Goal: Transaction & Acquisition: Purchase product/service

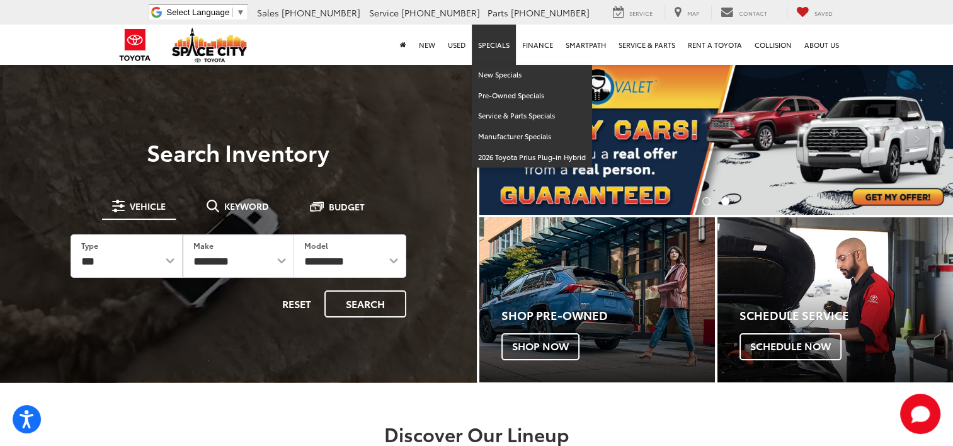
scroll to position [63, 0]
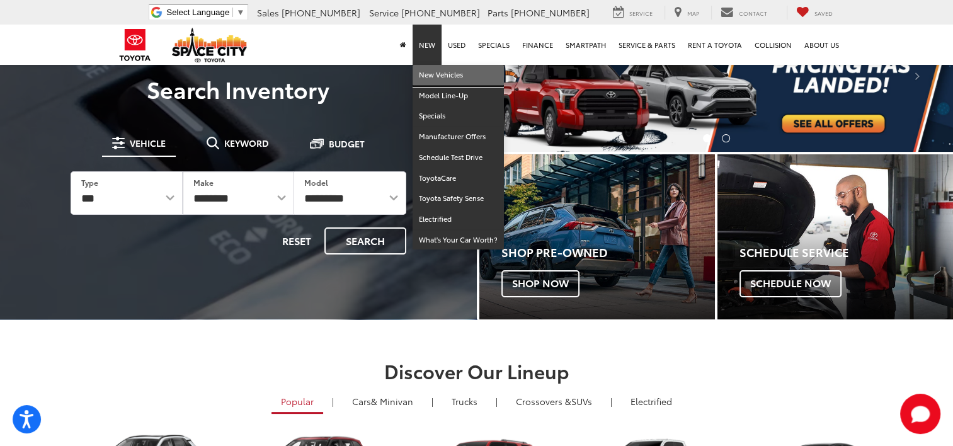
click at [422, 72] on link "New Vehicles" at bounding box center [458, 75] width 91 height 21
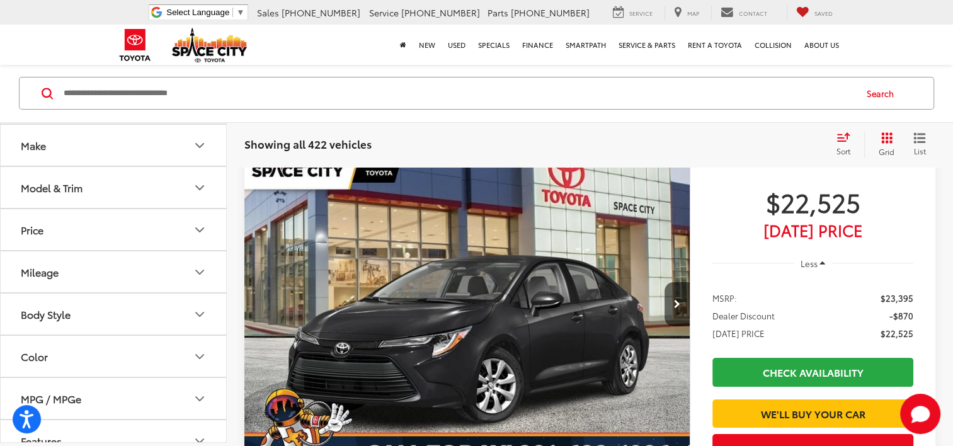
scroll to position [63, 0]
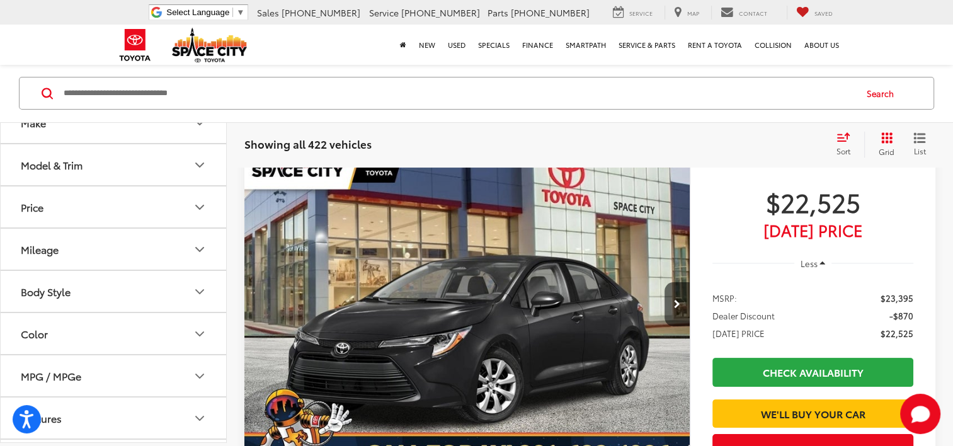
click at [203, 169] on icon "Model & Trim" at bounding box center [199, 165] width 15 height 15
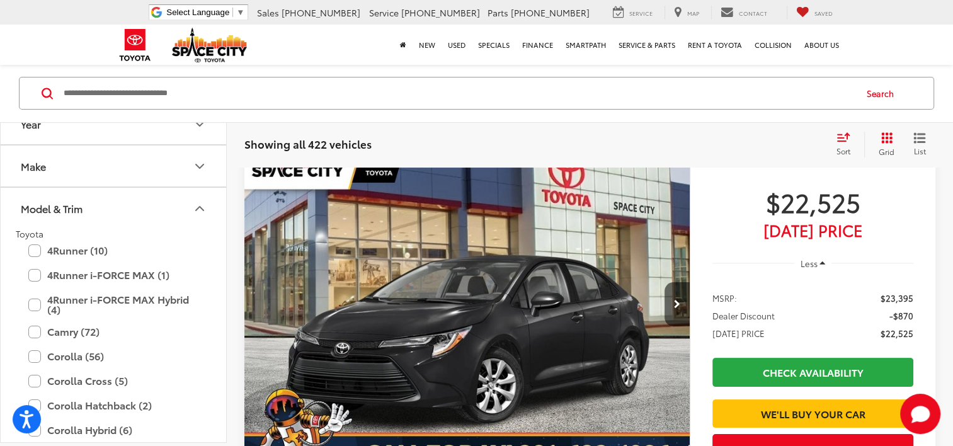
scroll to position [0, 0]
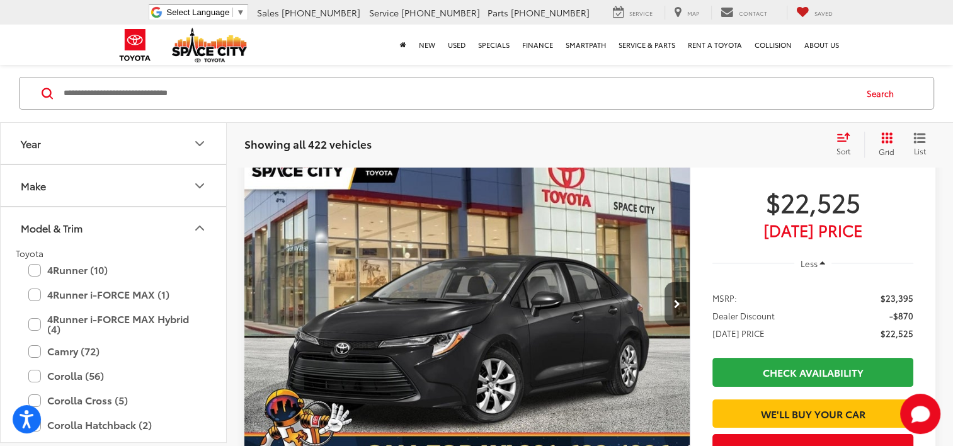
click at [200, 137] on icon "Year" at bounding box center [199, 143] width 15 height 15
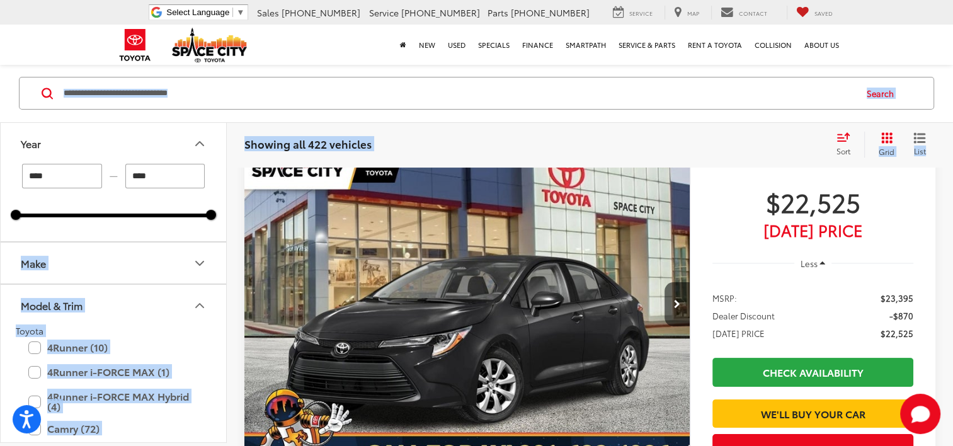
drag, startPoint x: 20, startPoint y: 212, endPoint x: 195, endPoint y: 209, distance: 174.6
click at [211, 212] on div "**** — **** 2024 2026" at bounding box center [113, 191] width 195 height 54
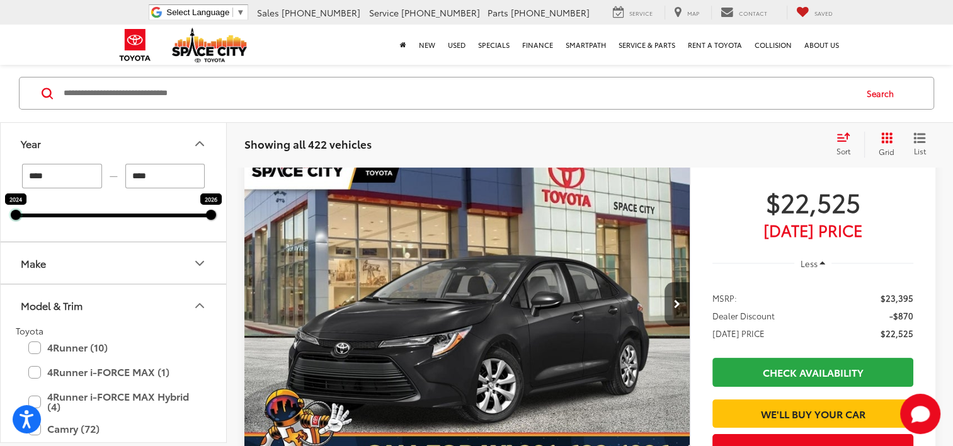
click at [20, 217] on div "2024 2026" at bounding box center [113, 216] width 195 height 4
drag, startPoint x: 18, startPoint y: 217, endPoint x: 80, endPoint y: 222, distance: 62.0
click at [85, 223] on div "**** — **** 2024 2026" at bounding box center [114, 203] width 226 height 78
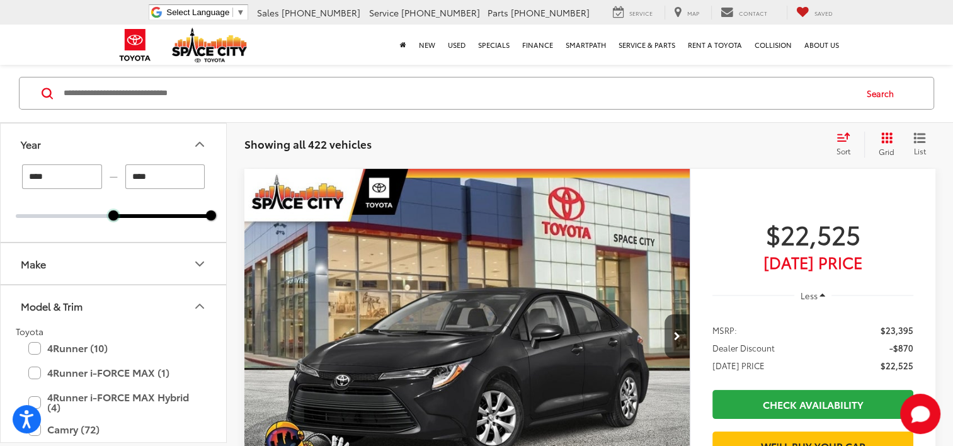
scroll to position [93, 0]
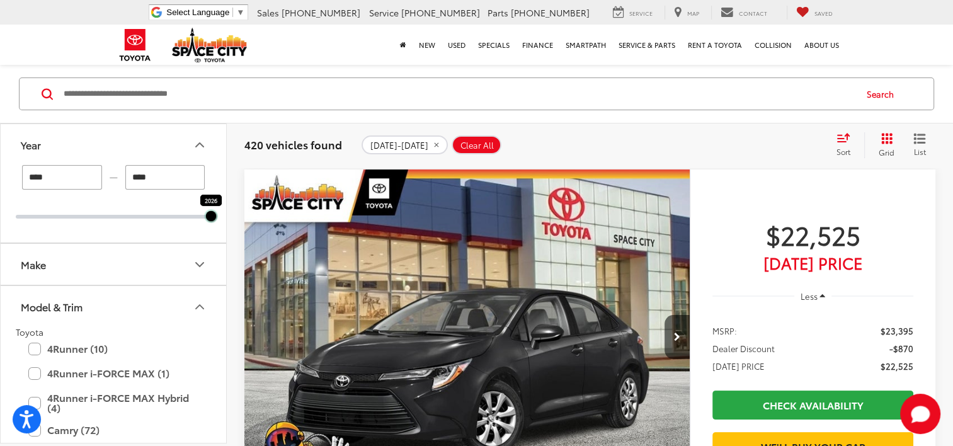
drag, startPoint x: 113, startPoint y: 217, endPoint x: 176, endPoint y: 229, distance: 63.5
click at [176, 229] on div "**** — **** 2026 2026" at bounding box center [114, 204] width 226 height 78
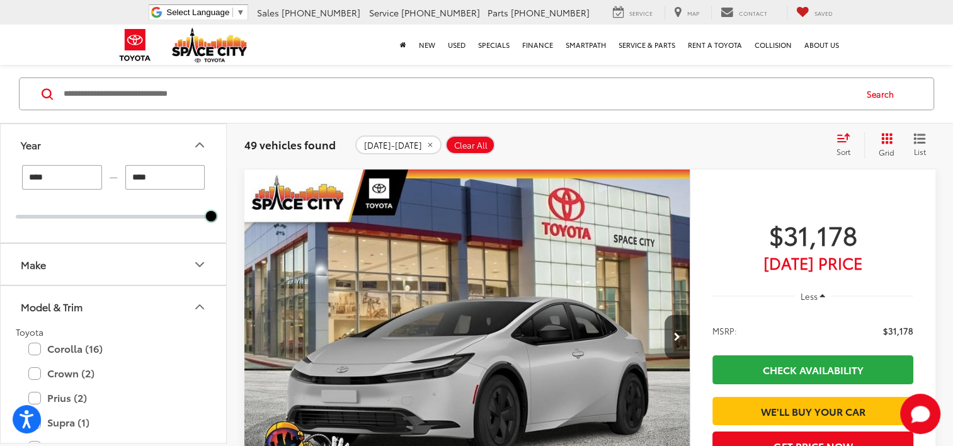
scroll to position [189, 0]
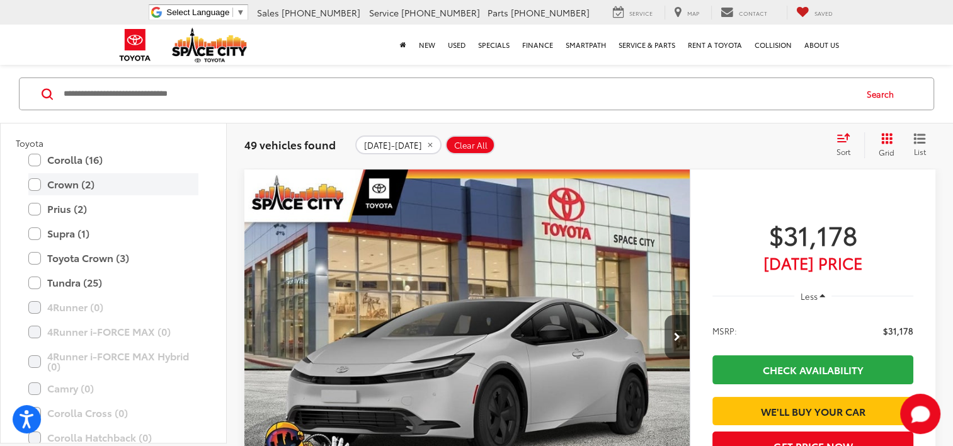
click at [50, 182] on label "Crown (2)" at bounding box center [113, 184] width 170 height 22
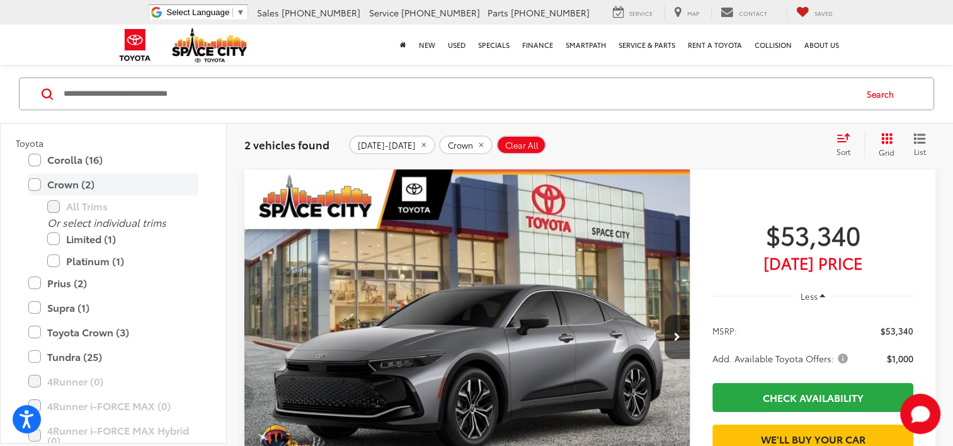
click at [50, 180] on label "Crown (2)" at bounding box center [113, 184] width 170 height 22
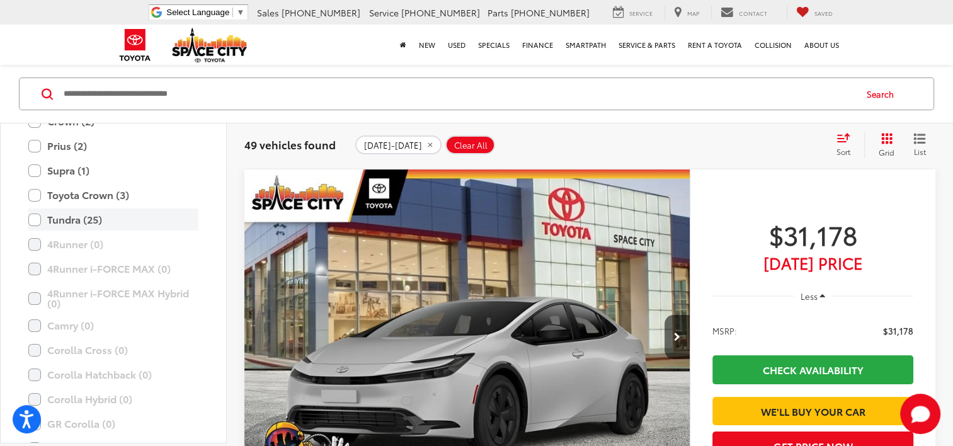
scroll to position [189, 0]
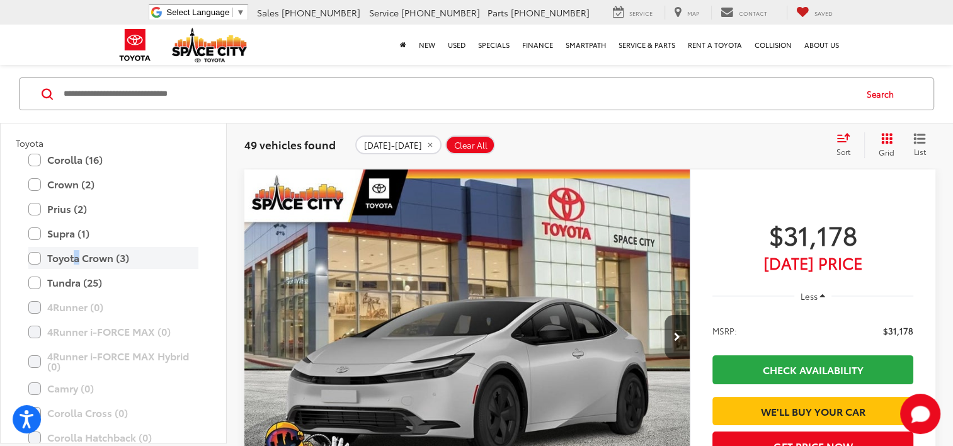
click at [78, 257] on label "Toyota Crown (3)" at bounding box center [113, 258] width 170 height 22
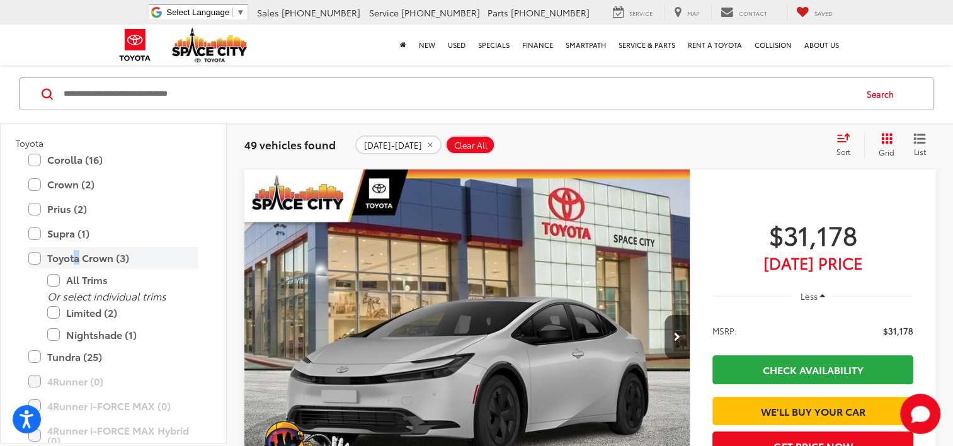
click at [74, 258] on label "Toyota Crown (3)" at bounding box center [113, 258] width 170 height 22
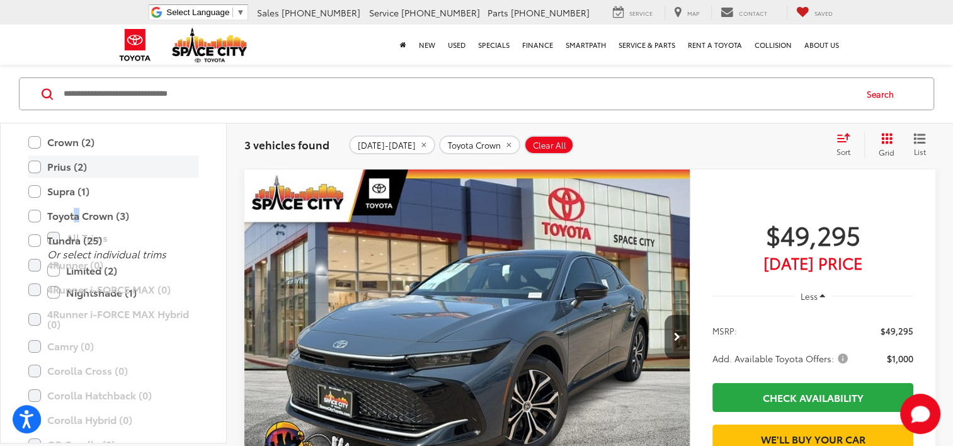
scroll to position [252, 0]
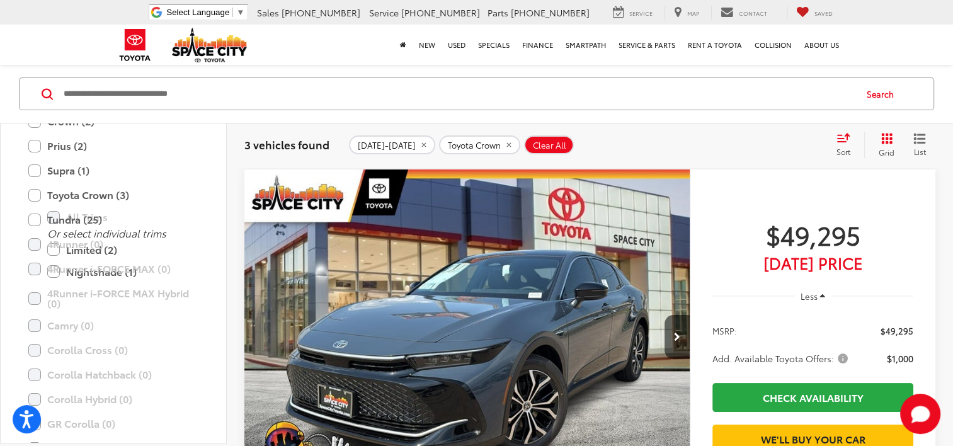
click at [199, 163] on div "Supra (1) All Trims Or select individual trims 3.0 Premium (1)" at bounding box center [113, 170] width 195 height 22
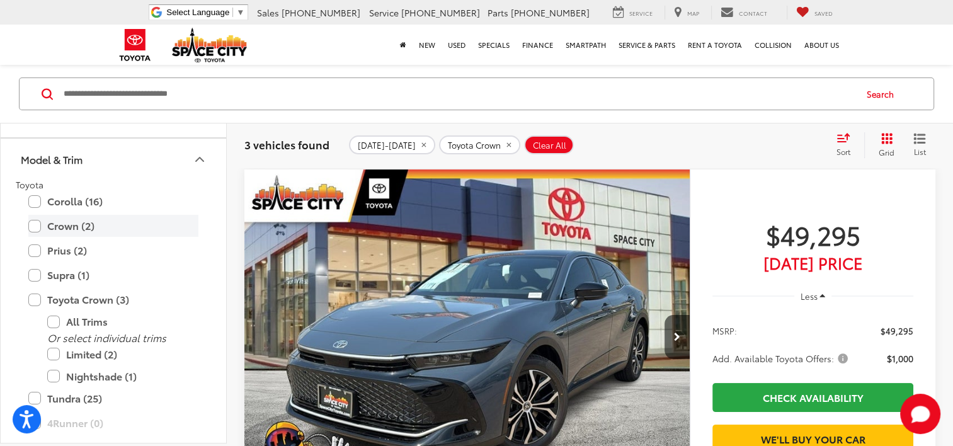
scroll to position [126, 0]
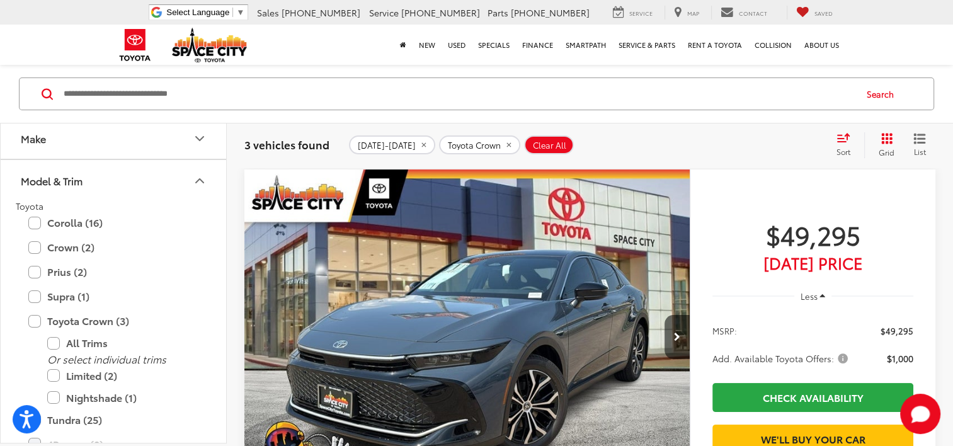
click at [84, 177] on button "Model & Trim" at bounding box center [114, 180] width 227 height 41
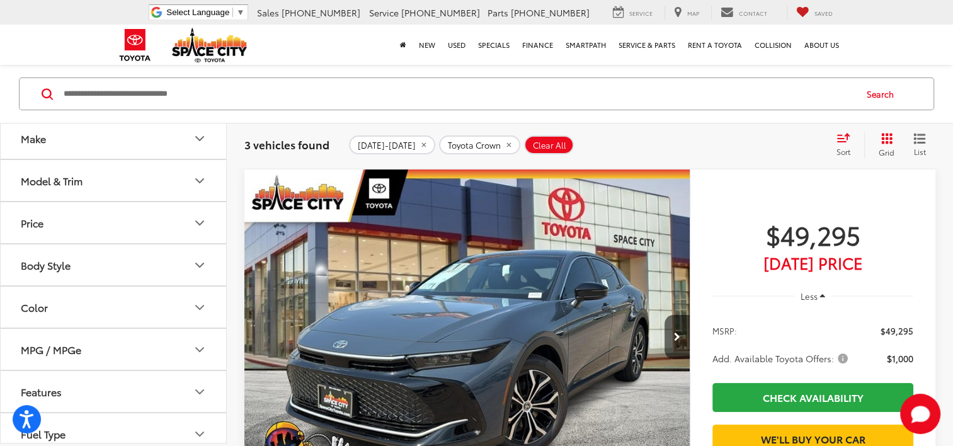
scroll to position [0, 0]
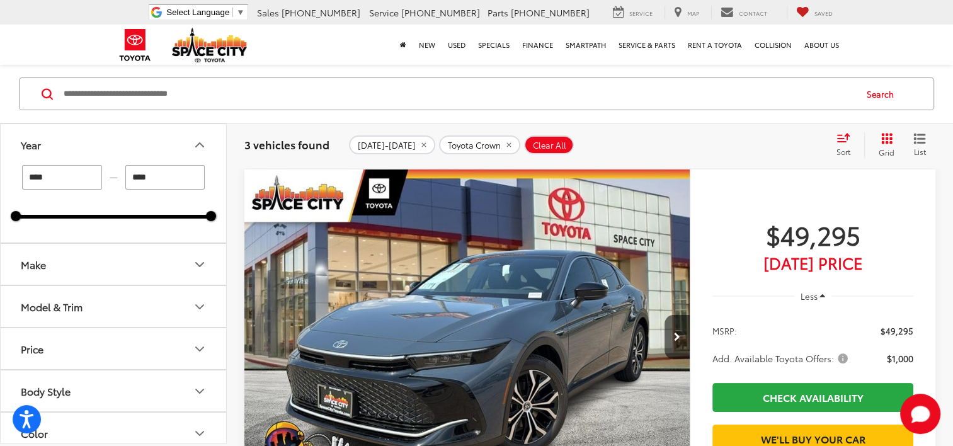
click at [28, 215] on div at bounding box center [113, 217] width 195 height 4
drag, startPoint x: 78, startPoint y: 171, endPoint x: 68, endPoint y: 167, distance: 11.0
click at [78, 171] on input "****" at bounding box center [62, 177] width 80 height 25
drag, startPoint x: 57, startPoint y: 176, endPoint x: 42, endPoint y: 176, distance: 15.8
click at [42, 176] on input "****" at bounding box center [62, 177] width 80 height 25
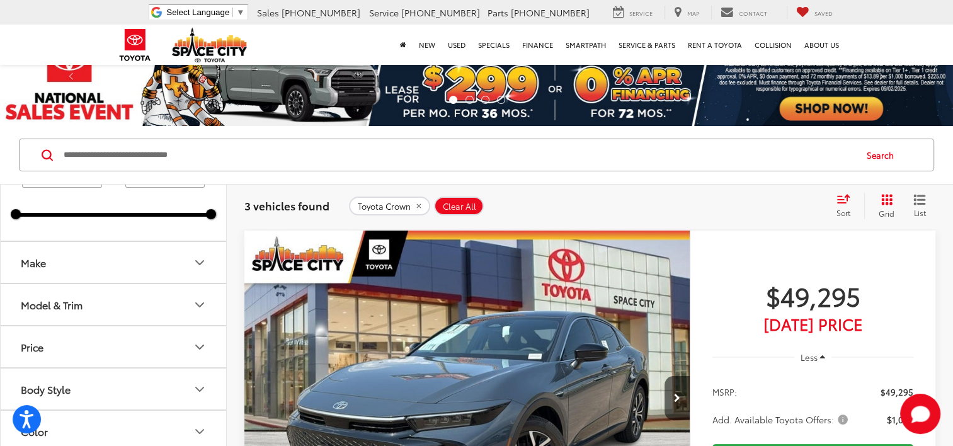
scroll to position [30, 0]
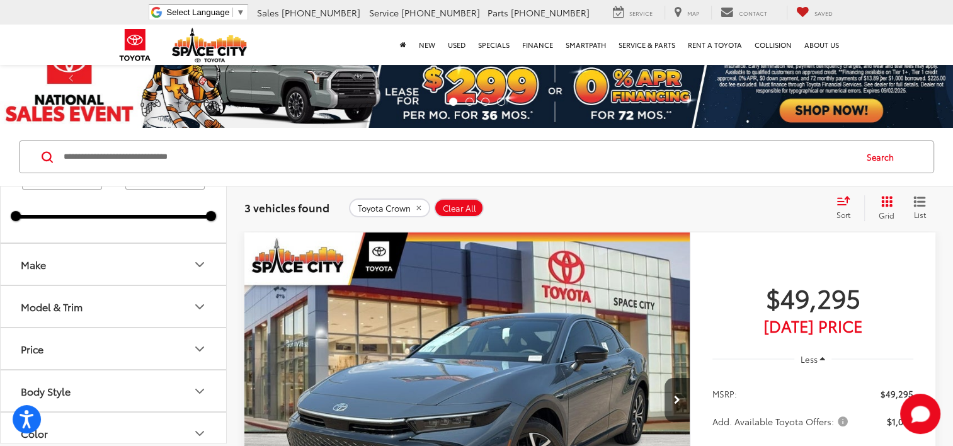
type input "****"
click at [100, 302] on button "Model & Trim" at bounding box center [114, 306] width 227 height 41
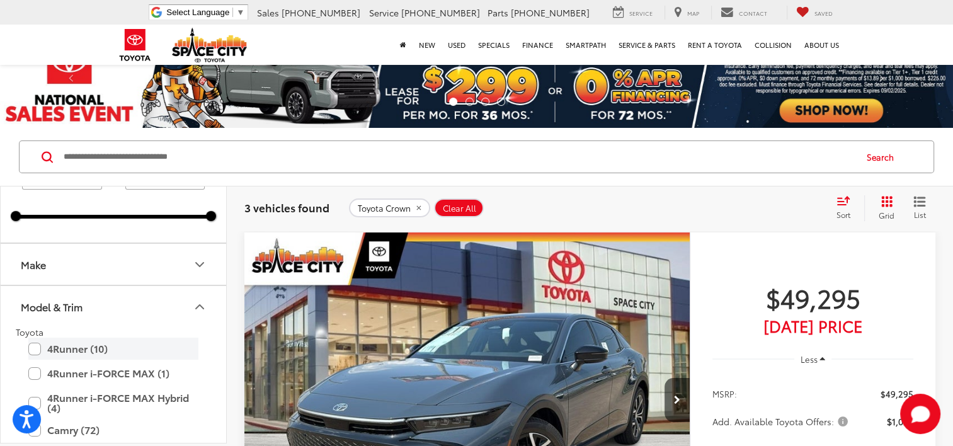
scroll to position [126, 0]
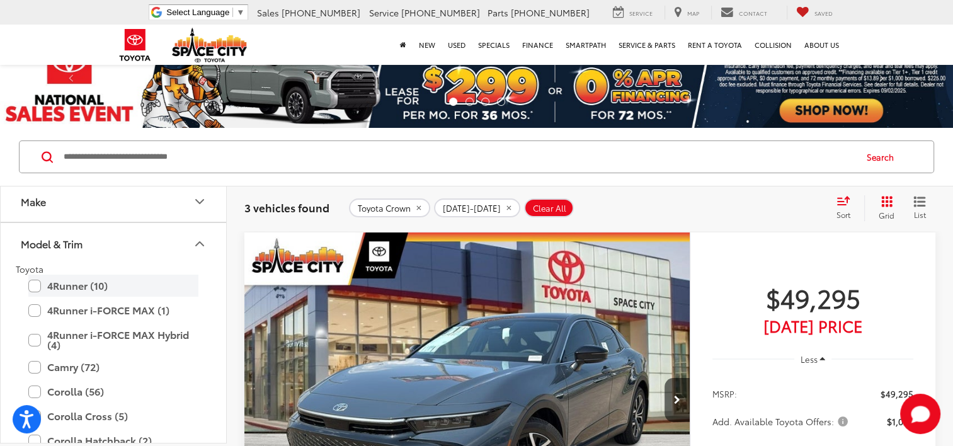
click at [88, 282] on label "4Runner (10)" at bounding box center [113, 286] width 170 height 22
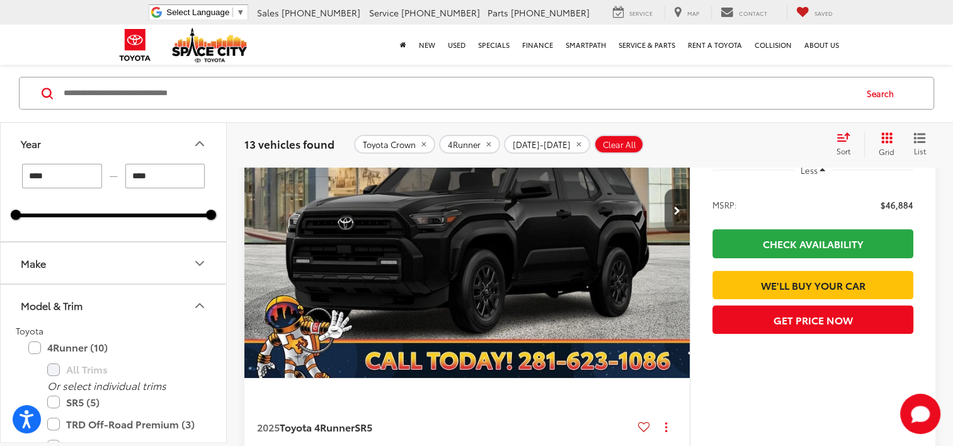
click at [70, 273] on button "Make" at bounding box center [114, 263] width 227 height 41
